Goal: Obtain resource: Download file/media

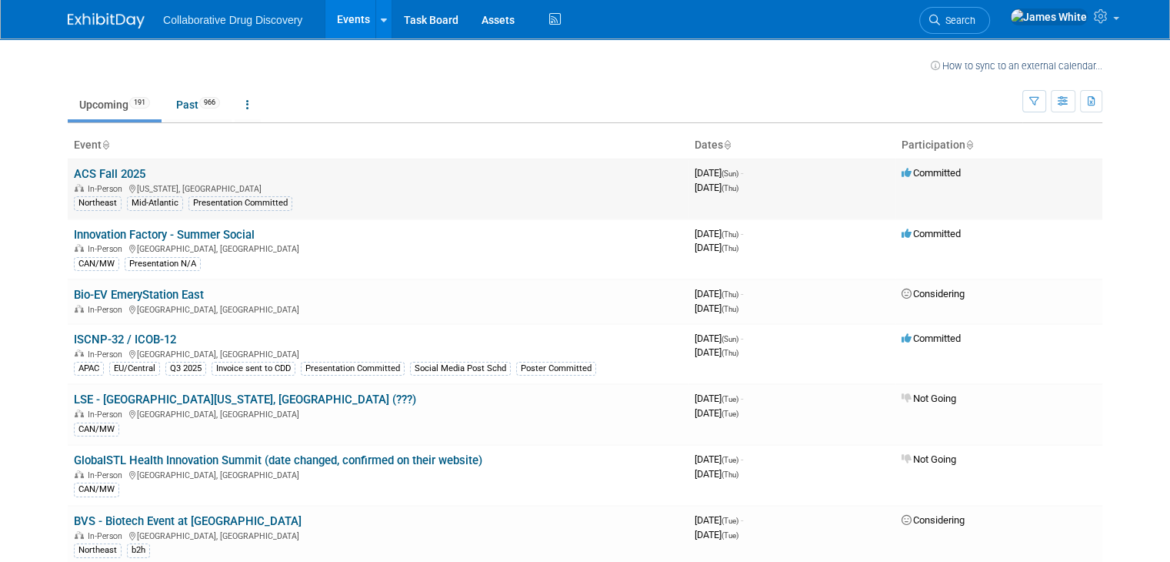
click at [105, 173] on link "ACS Fall 2025" at bounding box center [110, 174] width 72 height 14
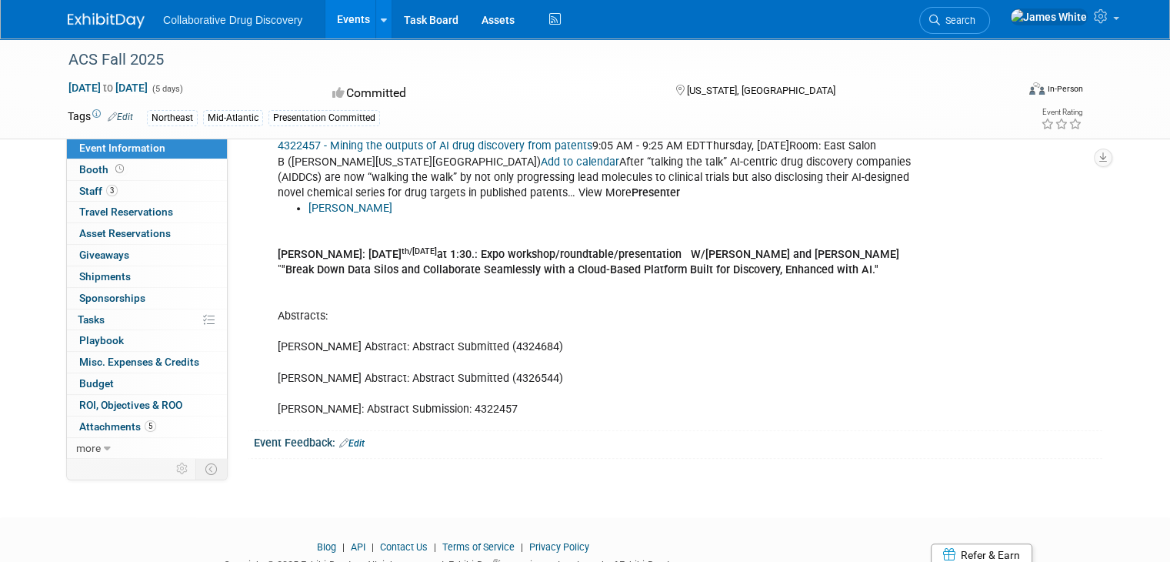
scroll to position [691, 0]
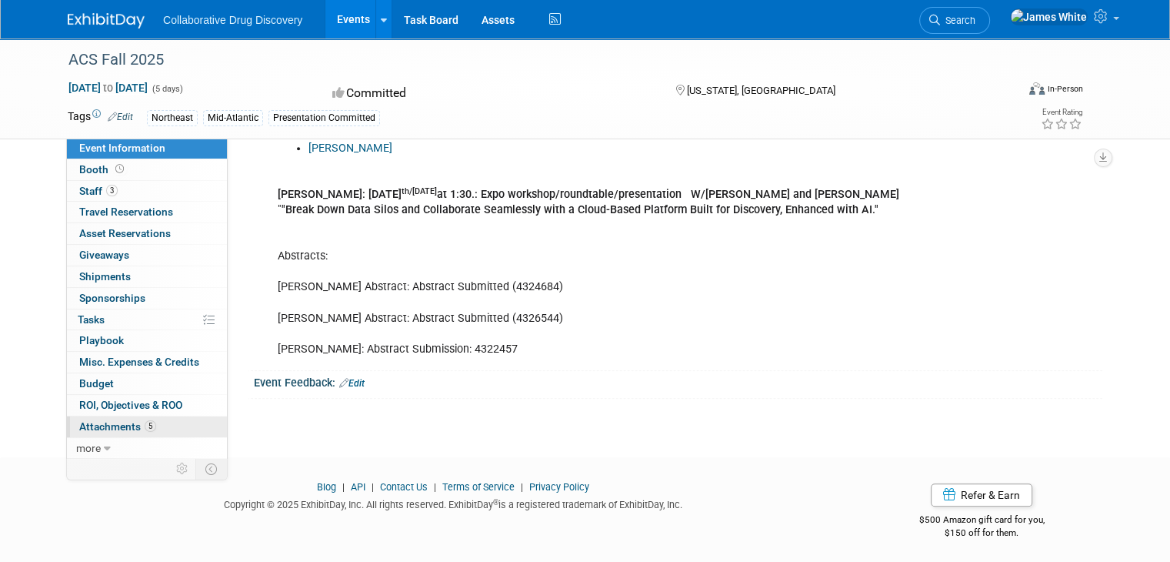
click at [109, 427] on span "Attachments 5" at bounding box center [117, 426] width 77 height 12
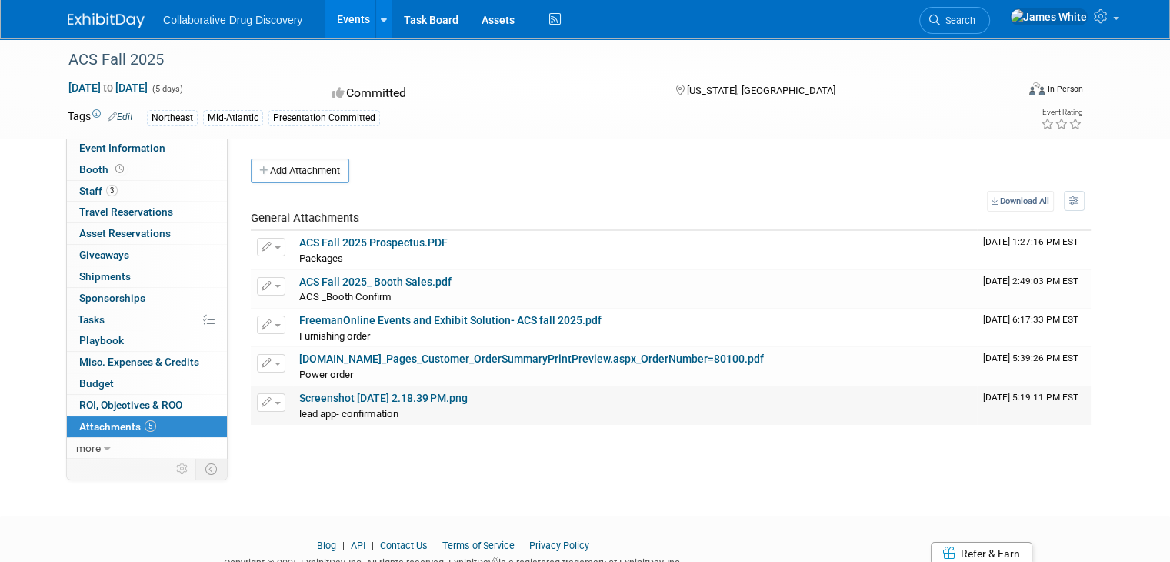
click at [414, 395] on link "Screenshot [DATE] 2.18.39 PM.png" at bounding box center [383, 398] width 169 height 12
click at [415, 356] on link "[DOMAIN_NAME]_Pages_Customer_OrderSummaryPrintPreview.aspx_OrderNumber=80100.pdf" at bounding box center [531, 358] width 465 height 12
click at [480, 321] on link "FreemanOnline Events and Exhibit Solution- ACS fall 2025.pdf" at bounding box center [450, 320] width 302 height 12
click at [391, 281] on link "ACS Fall 2025_ Booth Sales.pdf" at bounding box center [375, 281] width 152 height 12
click at [382, 242] on link "ACS Fall 2025 Prospectus.PDF" at bounding box center [373, 242] width 149 height 12
